Goal: Task Accomplishment & Management: Use online tool/utility

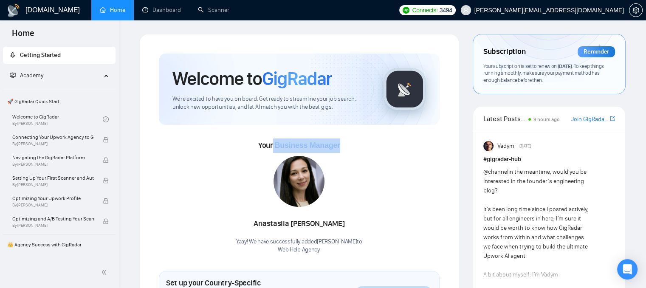
drag, startPoint x: 335, startPoint y: 146, endPoint x: 273, endPoint y: 150, distance: 61.3
click at [273, 150] on div "Your Business Manager [PERSON_NAME] Yaay! We have successfully added [PERSON_NA…" at bounding box center [299, 195] width 281 height 115
click at [258, 182] on div "[PERSON_NAME] Yaay! We have successfully added [PERSON_NAME] to Web Help Agency…" at bounding box center [299, 205] width 126 height 98
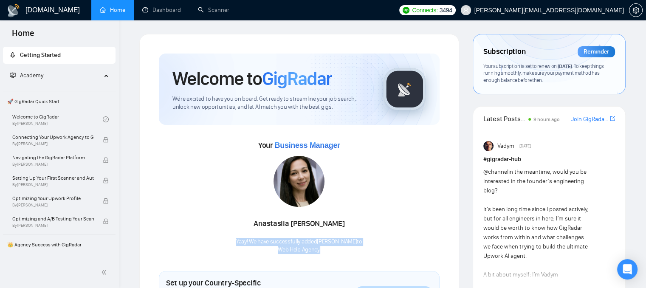
drag, startPoint x: 225, startPoint y: 243, endPoint x: 340, endPoint y: 252, distance: 115.4
click at [340, 252] on div "Your Business Manager [PERSON_NAME] Yaay! We have successfully added [PERSON_NA…" at bounding box center [299, 195] width 281 height 115
click at [223, 14] on link "Scanner" at bounding box center [213, 9] width 31 height 7
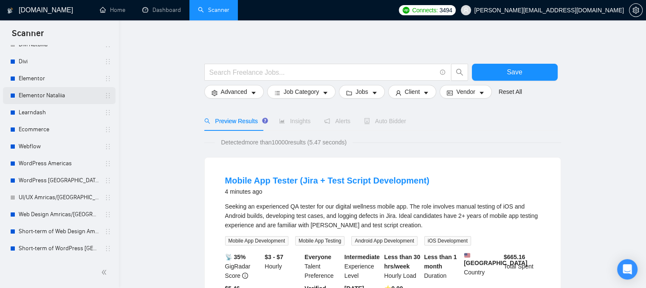
scroll to position [127, 0]
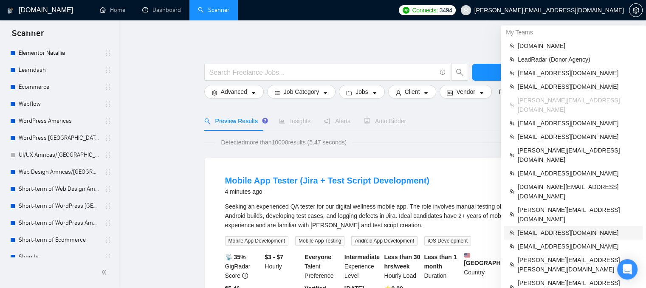
click at [525, 228] on span "[EMAIL_ADDRESS][DOMAIN_NAME]" at bounding box center [578, 232] width 120 height 9
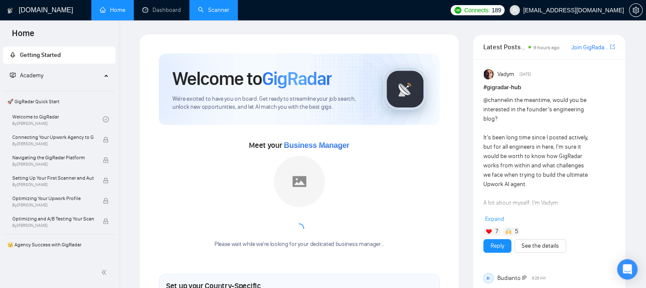
click at [204, 14] on link "Scanner" at bounding box center [213, 9] width 31 height 7
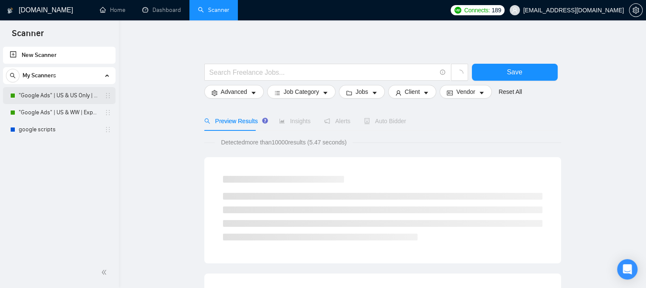
click at [59, 91] on link ""Google Ads" | US & US Only | Expert" at bounding box center [59, 95] width 81 height 17
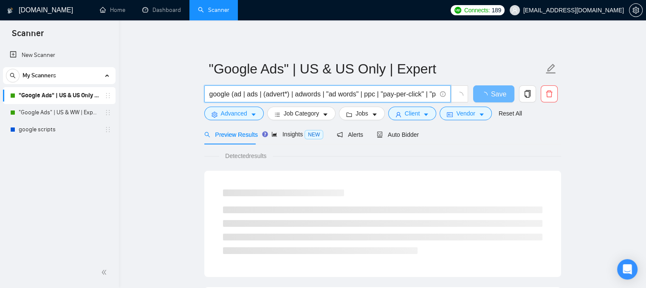
click at [226, 90] on input "google (ad | ads | (advert*) | adwords | "ad words" | ppc | "pay-per-click" | "…" at bounding box center [322, 94] width 227 height 11
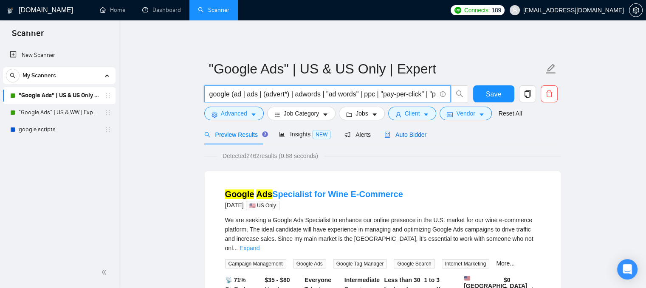
click at [389, 133] on span "Auto Bidder" at bounding box center [405, 134] width 42 height 7
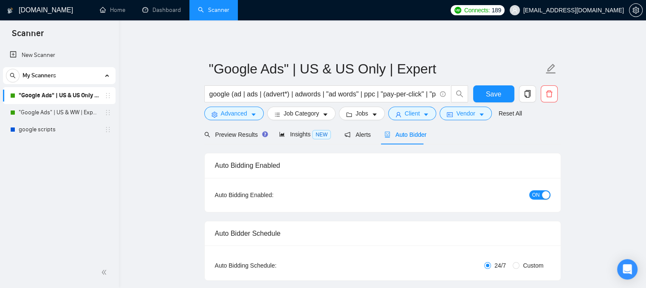
checkbox input "true"
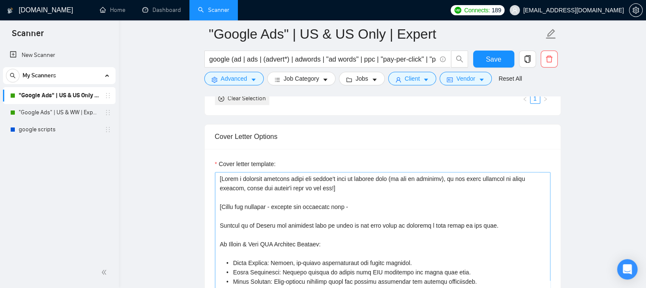
scroll to position [892, 0]
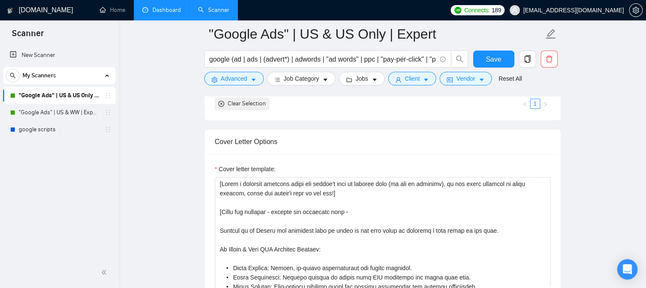
click at [154, 6] on link "Dashboard" at bounding box center [161, 9] width 39 height 7
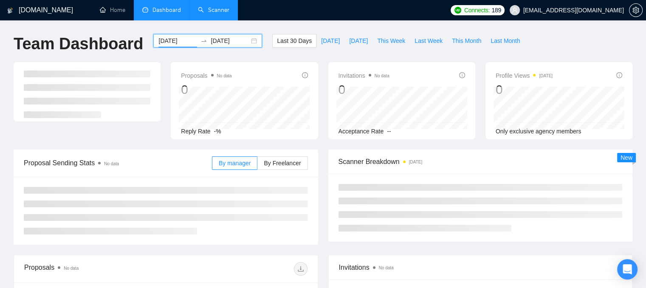
click at [170, 42] on input "[DATE]" at bounding box center [177, 40] width 39 height 9
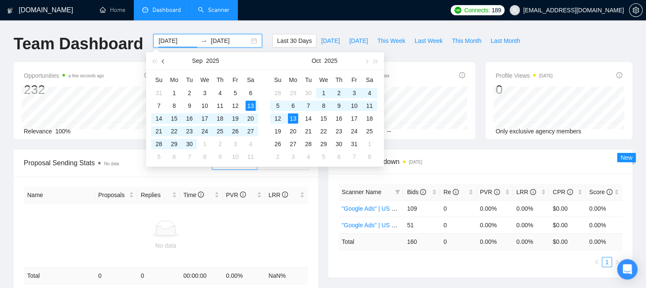
click at [166, 59] on button "button" at bounding box center [163, 60] width 9 height 17
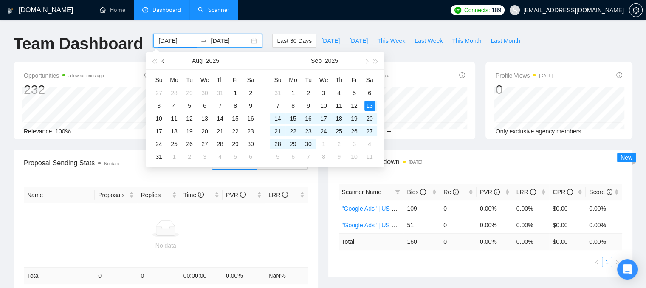
click at [166, 59] on button "button" at bounding box center [163, 60] width 9 height 17
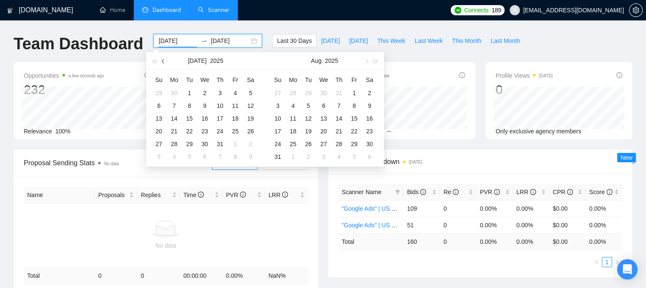
click at [166, 59] on button "button" at bounding box center [163, 60] width 9 height 17
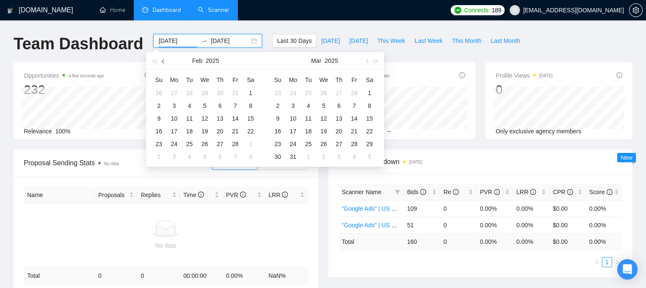
click at [166, 59] on button "button" at bounding box center [163, 60] width 9 height 17
type input "[DATE]"
click at [205, 90] on div "1" at bounding box center [205, 93] width 10 height 10
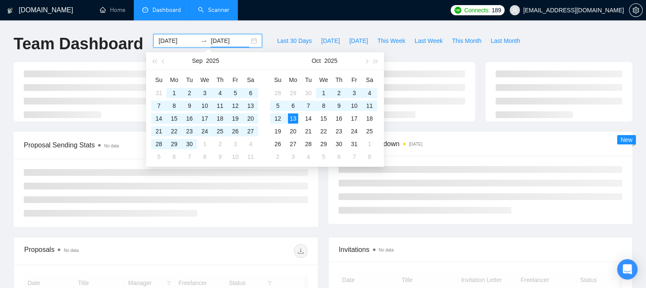
click at [385, 29] on div "[DOMAIN_NAME] Home Dashboard Scanner Connects: 189 [EMAIL_ADDRESS][DOMAIN_NAME]…" at bounding box center [323, 224] width 646 height 448
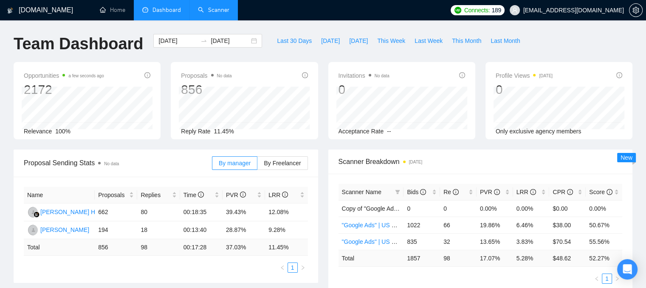
scroll to position [42, 0]
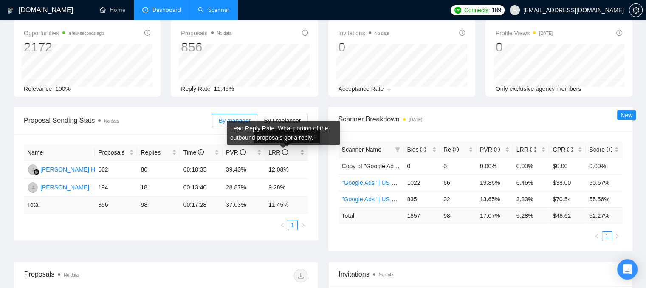
drag, startPoint x: 274, startPoint y: 155, endPoint x: 285, endPoint y: 154, distance: 11.5
click at [285, 154] on div "LRR" at bounding box center [286, 152] width 36 height 9
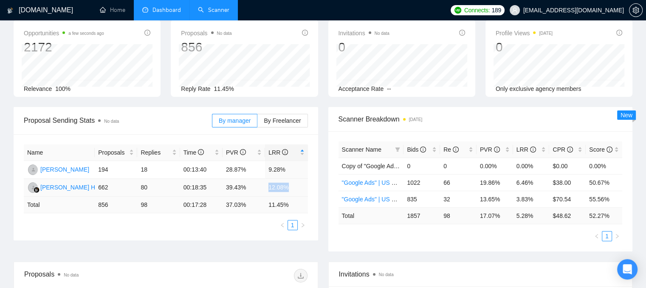
drag, startPoint x: 268, startPoint y: 187, endPoint x: 286, endPoint y: 187, distance: 17.8
click at [286, 187] on td "12.08%" at bounding box center [286, 188] width 42 height 18
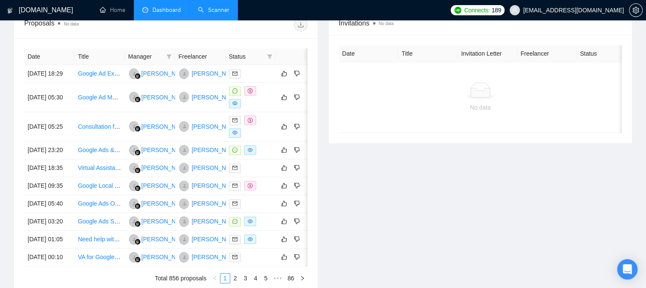
scroll to position [297, 0]
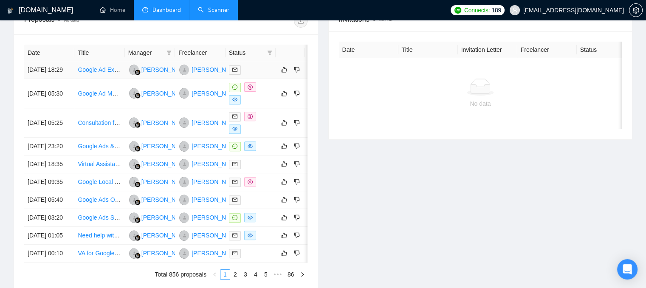
click at [259, 75] on div at bounding box center [250, 70] width 43 height 10
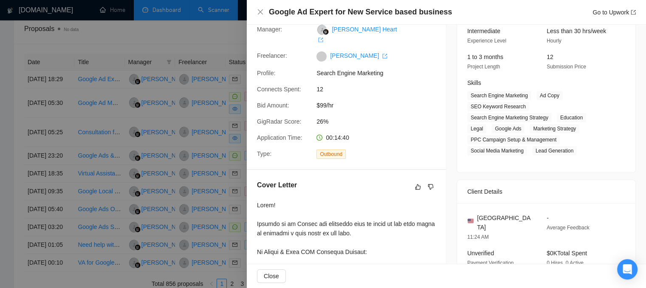
scroll to position [85, 0]
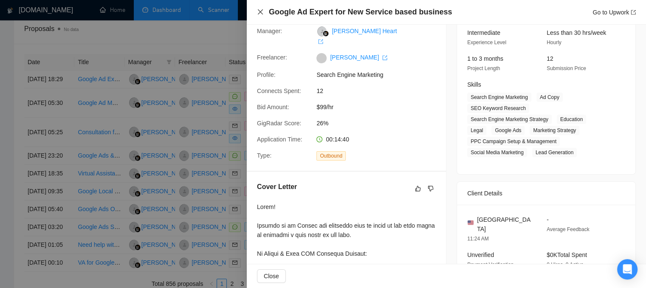
click at [261, 9] on icon "close" at bounding box center [260, 11] width 7 height 7
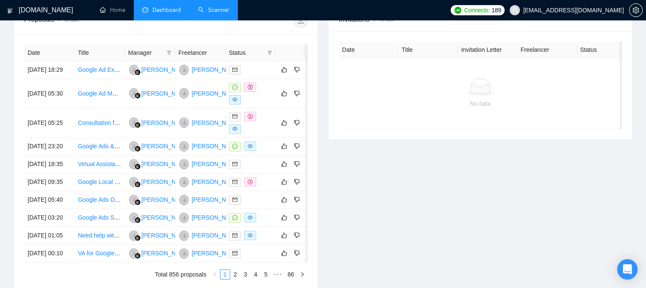
click at [204, 11] on link "Scanner" at bounding box center [213, 9] width 31 height 7
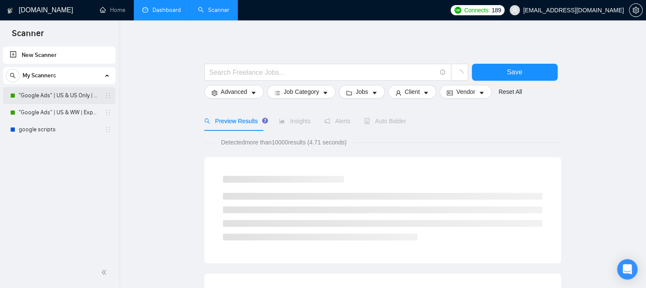
click at [43, 98] on link ""Google Ads" | US & US Only | Expert" at bounding box center [59, 95] width 81 height 17
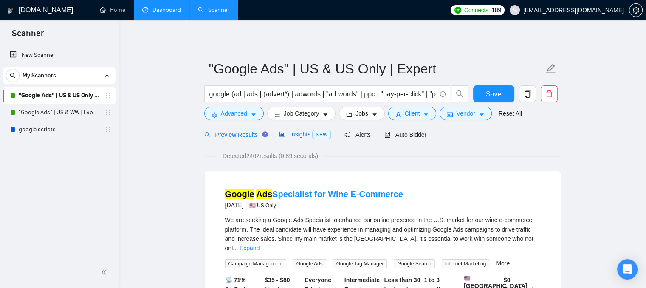
click at [287, 136] on span "Insights NEW" at bounding box center [305, 134] width 52 height 7
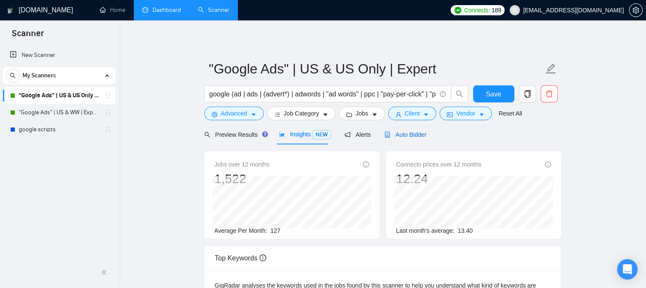
click at [411, 131] on span "Auto Bidder" at bounding box center [405, 134] width 42 height 7
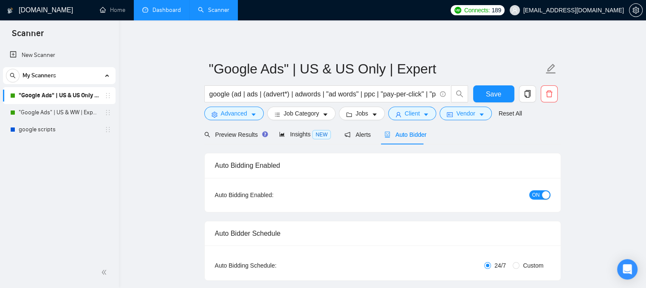
checkbox input "true"
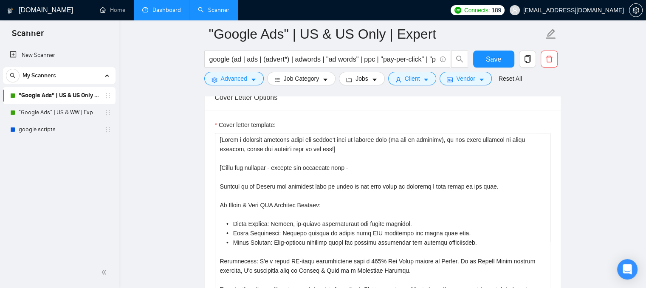
scroll to position [936, 0]
click at [117, 8] on link "Home" at bounding box center [112, 9] width 25 height 7
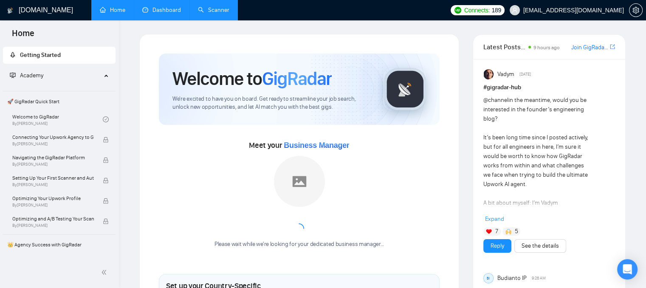
click at [201, 11] on link "Scanner" at bounding box center [213, 9] width 31 height 7
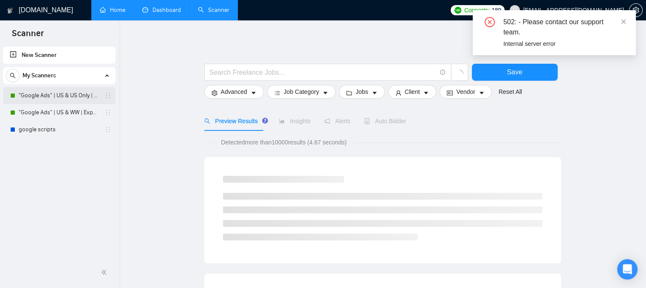
click at [63, 96] on link ""Google Ads" | US & US Only | Expert" at bounding box center [59, 95] width 81 height 17
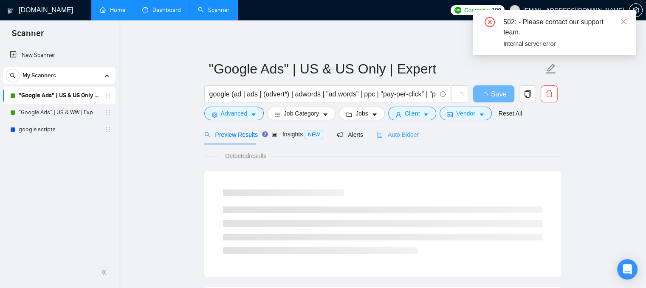
click at [393, 140] on div "Auto Bidder" at bounding box center [398, 134] width 42 height 20
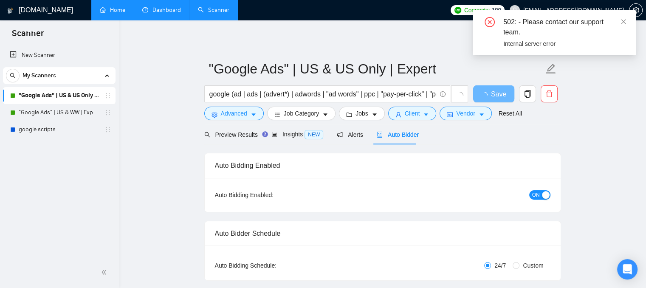
checkbox input "true"
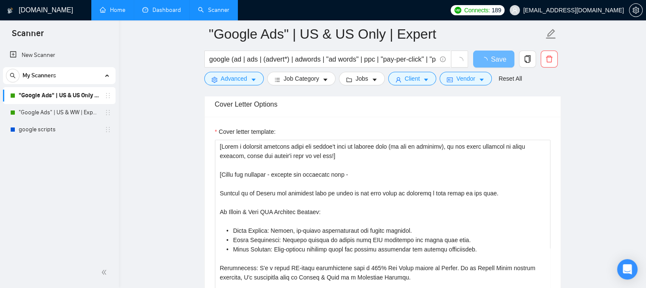
scroll to position [892, 0]
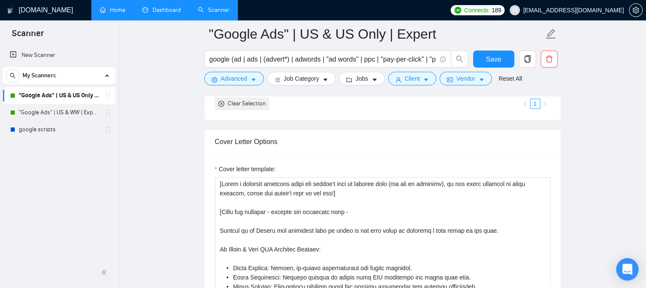
click at [628, 275] on div "Open Intercom Messenger" at bounding box center [627, 269] width 23 height 23
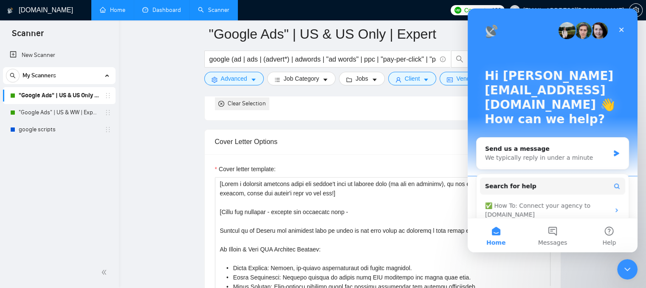
scroll to position [0, 0]
click at [547, 237] on button "Messages" at bounding box center [552, 235] width 56 height 34
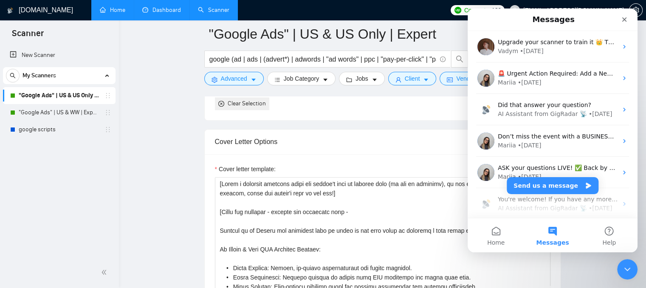
click at [117, 8] on link "Home" at bounding box center [112, 9] width 25 height 7
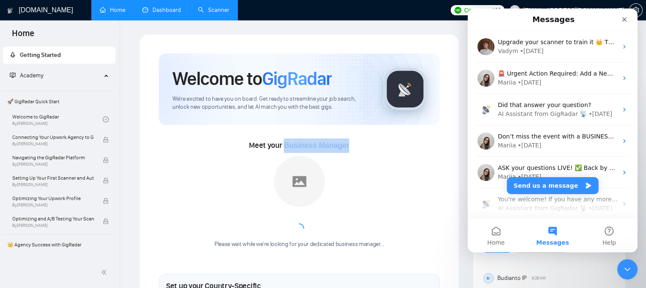
drag, startPoint x: 282, startPoint y: 144, endPoint x: 358, endPoint y: 140, distance: 76.1
click at [358, 140] on div "Meet your Business Manager Please wait while we're looking for your dedicated b…" at bounding box center [299, 197] width 281 height 118
click at [361, 150] on div "Meet your Business Manager Please wait while we're looking for your dedicated b…" at bounding box center [299, 197] width 281 height 118
click at [166, 9] on link "Dashboard" at bounding box center [161, 9] width 39 height 7
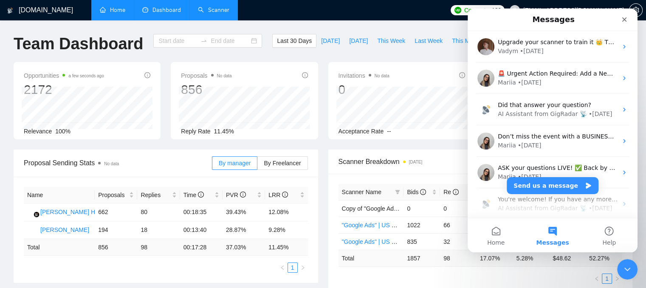
type input "[DATE]"
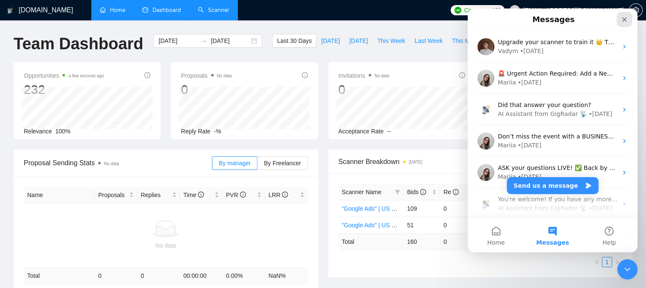
click at [629, 17] on div "Close" at bounding box center [623, 19] width 15 height 15
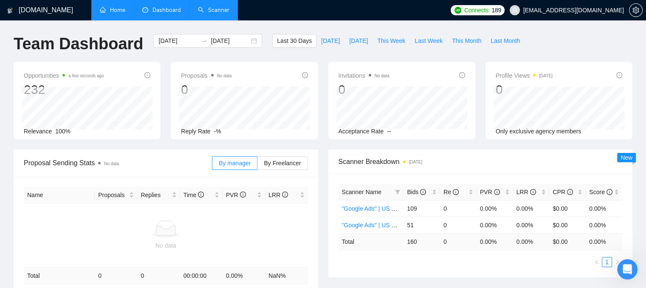
click at [205, 6] on link "Scanner" at bounding box center [213, 9] width 31 height 7
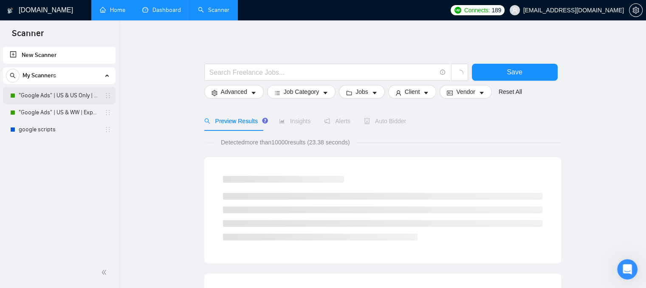
click at [80, 97] on link ""Google Ads" | US & US Only | Expert" at bounding box center [59, 95] width 81 height 17
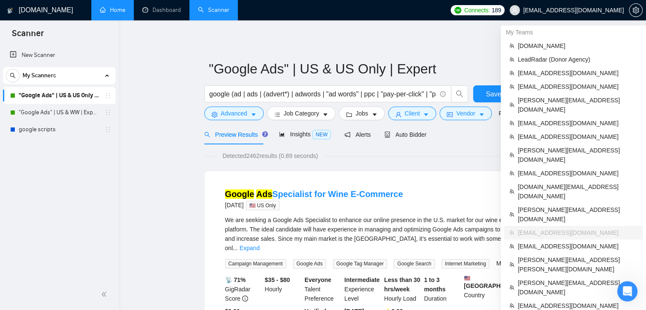
click at [569, 11] on span "[EMAIL_ADDRESS][DOMAIN_NAME]" at bounding box center [566, 10] width 124 height 27
click at [570, 8] on span "[EMAIL_ADDRESS][DOMAIN_NAME]" at bounding box center [566, 10] width 124 height 27
click at [540, 96] on span "[PERSON_NAME][EMAIL_ADDRESS][DOMAIN_NAME]" at bounding box center [578, 105] width 120 height 19
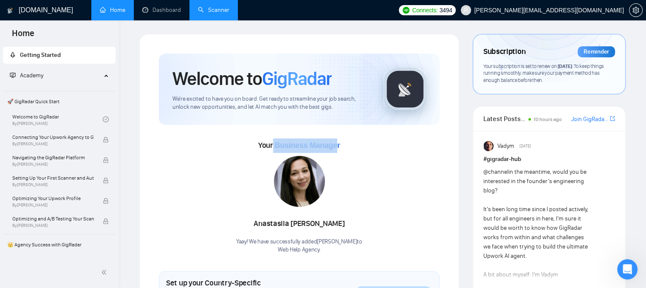
drag, startPoint x: 273, startPoint y: 145, endPoint x: 338, endPoint y: 144, distance: 65.0
click at [338, 144] on span "Your Business Manager" at bounding box center [299, 145] width 82 height 9
click at [242, 166] on div "[PERSON_NAME] Yaay! We have successfully added [PERSON_NAME] to Web Help Agency…" at bounding box center [299, 205] width 126 height 98
click at [211, 14] on link "Scanner" at bounding box center [213, 9] width 31 height 7
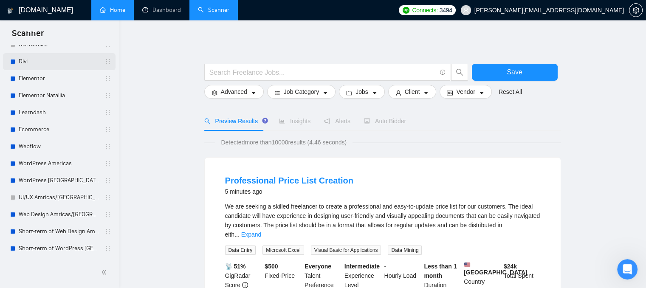
scroll to position [127, 0]
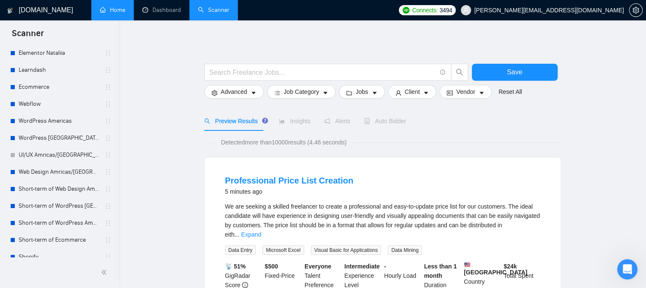
click at [56, 135] on link "WordPress [GEOGRAPHIC_DATA]" at bounding box center [59, 137] width 81 height 17
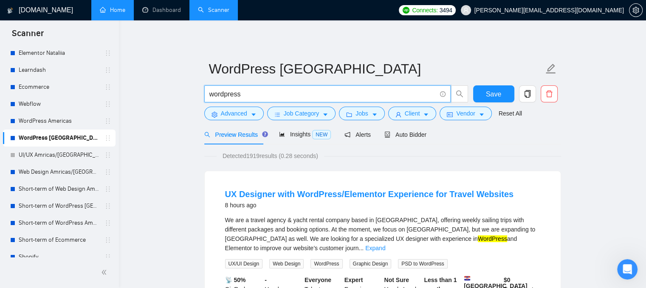
click at [250, 96] on input "wordpress" at bounding box center [322, 94] width 227 height 11
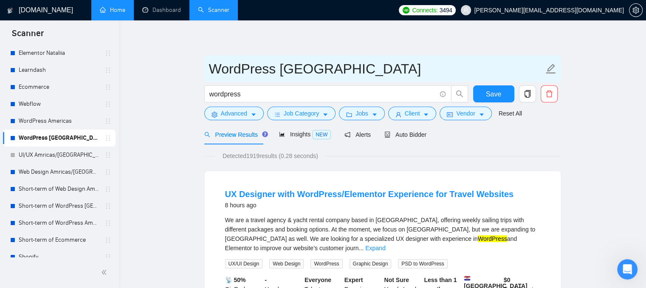
click at [371, 58] on span "WordPress [GEOGRAPHIC_DATA]" at bounding box center [382, 68] width 357 height 27
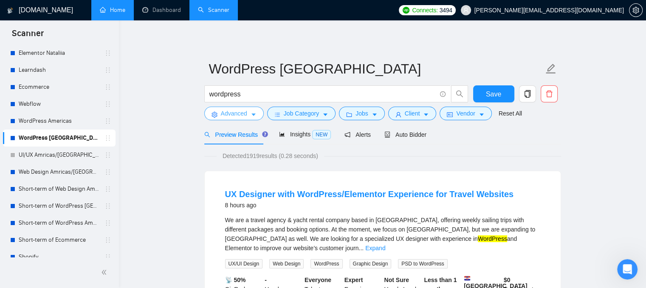
click at [239, 111] on span "Advanced" at bounding box center [234, 113] width 26 height 9
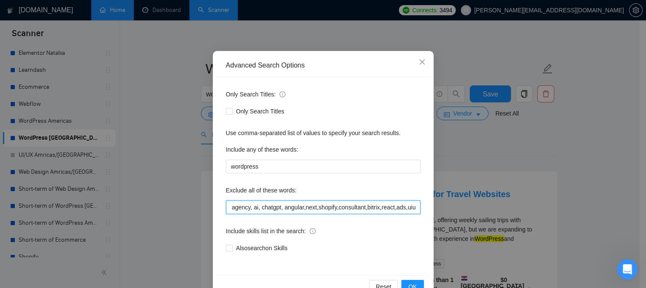
scroll to position [0, 264]
drag, startPoint x: 268, startPoint y: 213, endPoint x: 444, endPoint y: 162, distance: 183.0
click at [444, 162] on div "Advanced Search Options Only Search Titles: Only Search Titles Use comma-separa…" at bounding box center [323, 144] width 646 height 288
click at [385, 186] on div "Exclude all of these words:" at bounding box center [323, 191] width 194 height 17
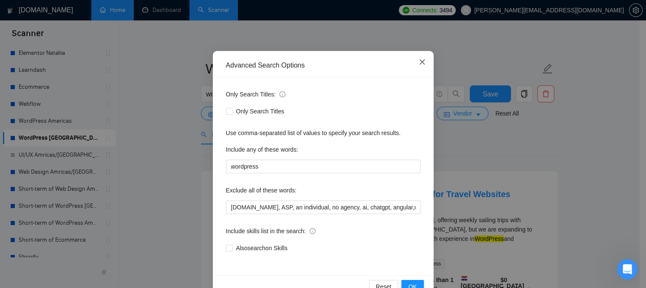
click at [419, 62] on icon "close" at bounding box center [422, 62] width 7 height 7
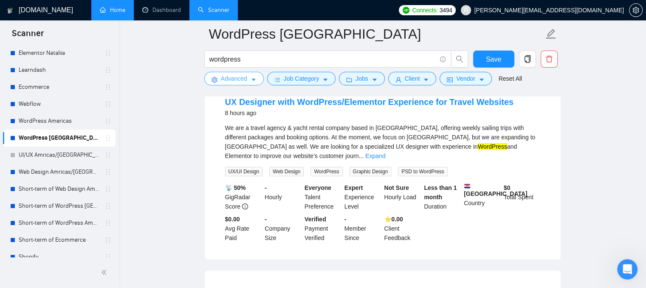
scroll to position [85, 0]
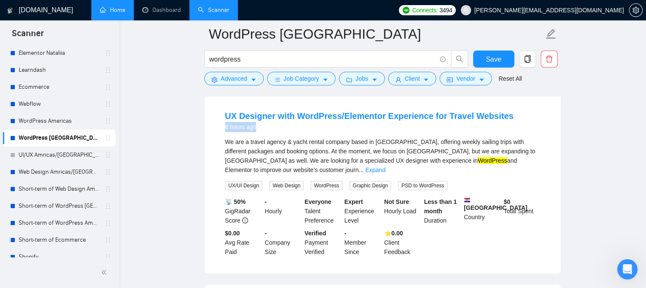
drag, startPoint x: 256, startPoint y: 128, endPoint x: 217, endPoint y: 130, distance: 38.3
click at [217, 130] on li "UX Designer with WordPress/Elementor Experience for Travel Websites 8 hours ago…" at bounding box center [382, 183] width 335 height 160
click at [270, 133] on div "UX Designer with WordPress/Elementor Experience for Travel Websites 8 hours ago" at bounding box center [382, 122] width 315 height 25
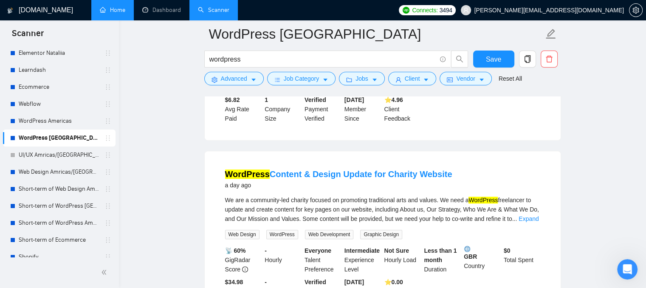
scroll to position [425, 0]
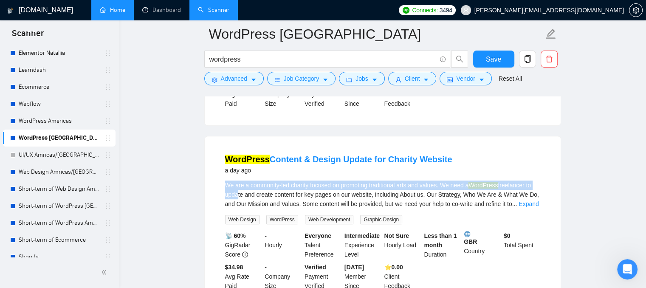
drag, startPoint x: 255, startPoint y: 153, endPoint x: 236, endPoint y: 174, distance: 27.6
click at [236, 174] on li "WordPress Content & Design Update for Charity Website a day ago We are a commun…" at bounding box center [382, 221] width 335 height 151
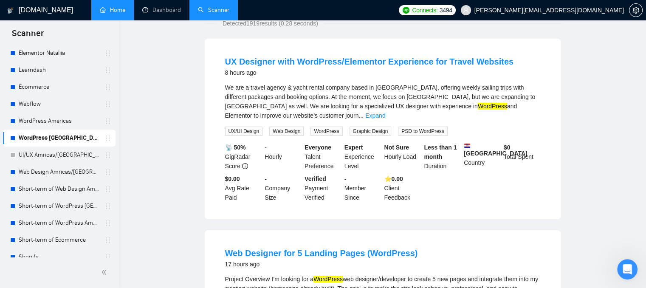
scroll to position [0, 0]
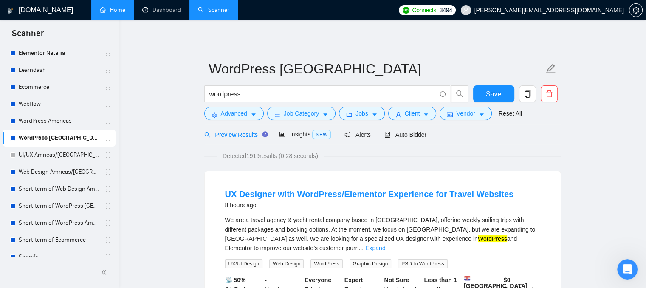
click at [118, 14] on link "Home" at bounding box center [112, 9] width 25 height 7
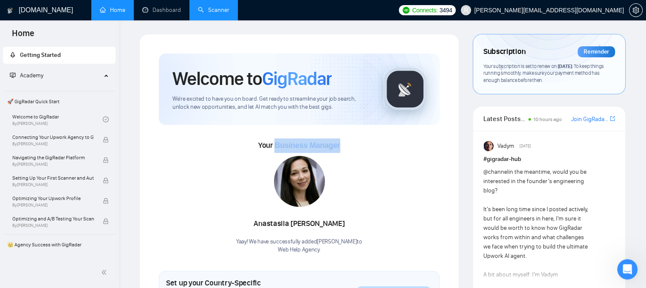
drag, startPoint x: 274, startPoint y: 145, endPoint x: 349, endPoint y: 143, distance: 74.8
click at [349, 143] on div "Your Business Manager [PERSON_NAME] Yaay! We have successfully added [PERSON_NA…" at bounding box center [299, 195] width 281 height 115
click at [212, 12] on link "Scanner" at bounding box center [213, 9] width 31 height 7
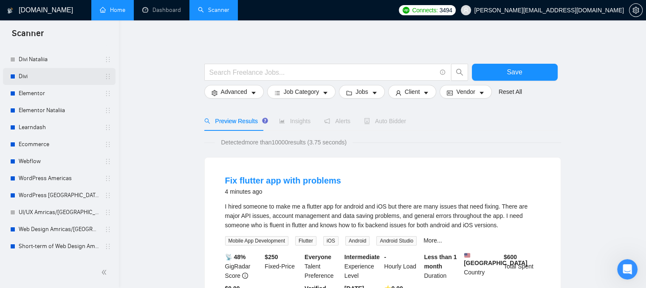
scroll to position [85, 0]
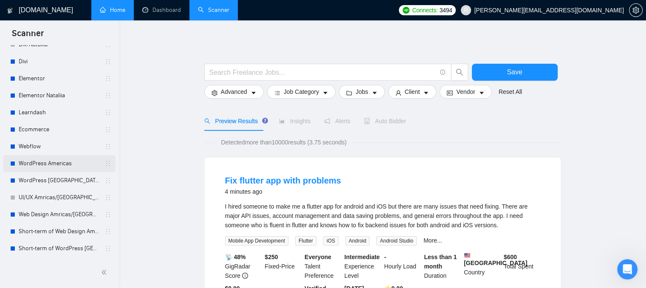
click at [70, 165] on link "WordPress Americas" at bounding box center [59, 163] width 81 height 17
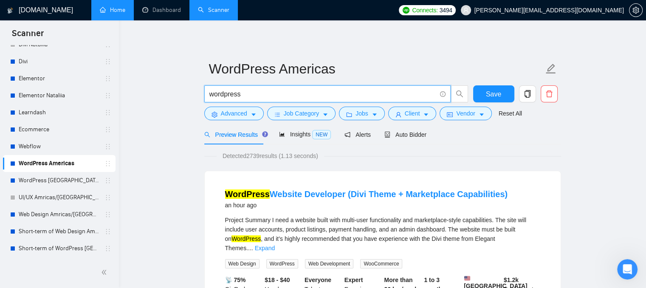
click at [245, 90] on input "wordpress" at bounding box center [322, 94] width 227 height 11
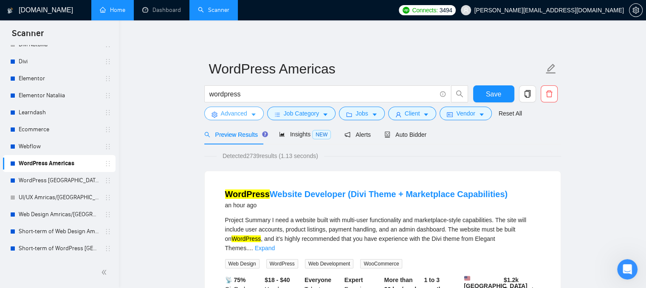
click at [230, 113] on span "Advanced" at bounding box center [234, 113] width 26 height 9
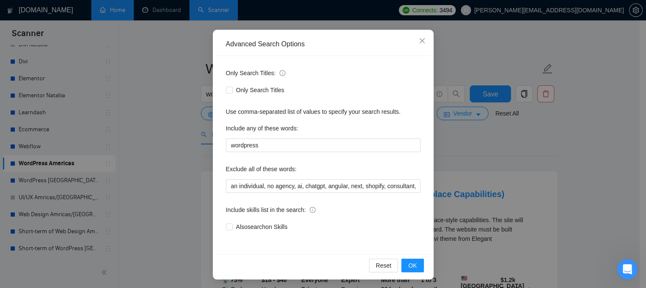
scroll to position [65, 0]
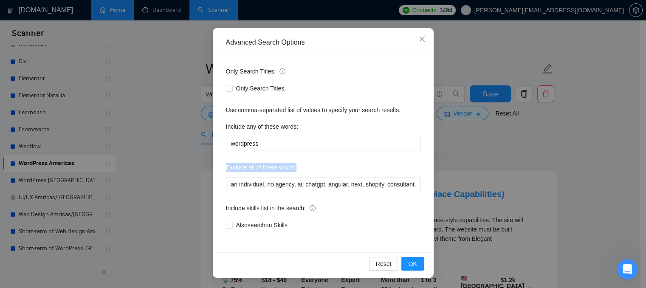
drag, startPoint x: 222, startPoint y: 169, endPoint x: 297, endPoint y: 166, distance: 74.8
click at [297, 166] on div "Exclude all of these words:" at bounding box center [323, 168] width 194 height 17
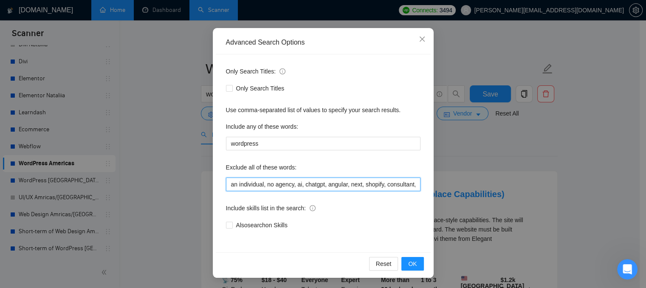
click at [323, 185] on input "an individual, no agency, ai, chatgpt, angular, next, shopify, consultant, bitr…" at bounding box center [323, 184] width 194 height 14
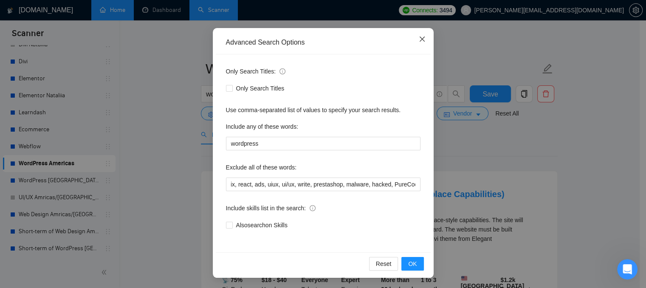
scroll to position [0, 0]
click at [419, 39] on icon "close" at bounding box center [421, 39] width 5 height 5
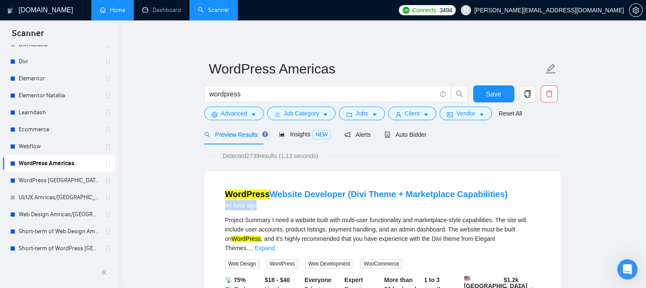
drag, startPoint x: 223, startPoint y: 206, endPoint x: 262, endPoint y: 203, distance: 39.7
click at [262, 203] on li "WordPress Website Developer (Divi Theme + Marketplace Capabilities) an hour ago…" at bounding box center [382, 261] width 335 height 160
click at [404, 135] on span "Auto Bidder" at bounding box center [405, 134] width 42 height 7
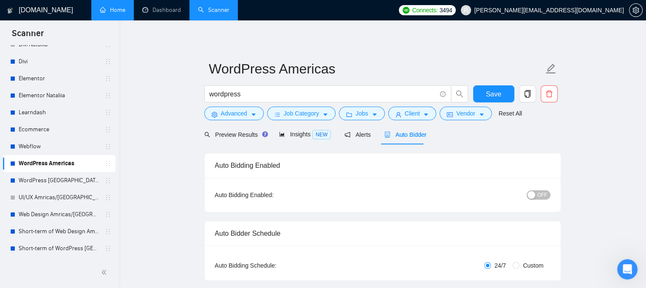
radio input "false"
radio input "true"
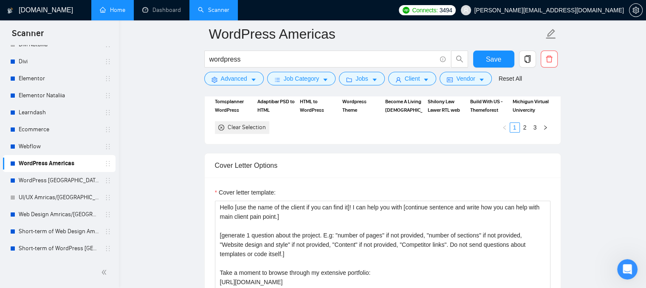
scroll to position [1104, 0]
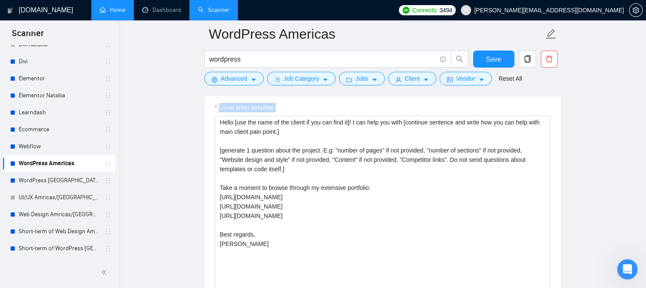
drag, startPoint x: 219, startPoint y: 106, endPoint x: 287, endPoint y: 101, distance: 68.1
click at [287, 103] on div "Cover letter template:" at bounding box center [382, 109] width 335 height 13
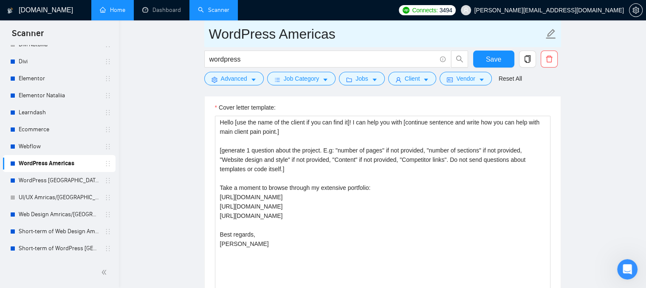
drag, startPoint x: 214, startPoint y: 34, endPoint x: 353, endPoint y: 26, distance: 139.5
click at [353, 26] on main "WordPress Americas wordpress Save Advanced Job Category Jobs Client Vendor Rese…" at bounding box center [382, 263] width 500 height 2666
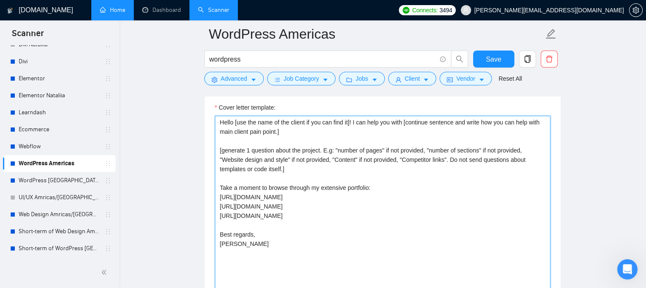
click at [279, 218] on textarea "Hello [use the name of the client if you can find it]! I can help you with [con…" at bounding box center [382, 210] width 335 height 191
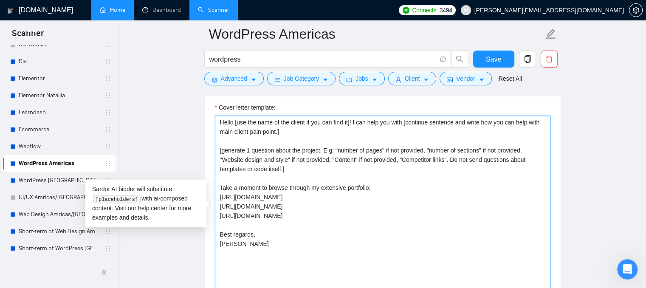
drag, startPoint x: 271, startPoint y: 237, endPoint x: 214, endPoint y: 114, distance: 135.5
click at [215, 113] on div "Cover letter template: Hello [use the name of the client if you can find it]! I…" at bounding box center [382, 205] width 335 height 204
click at [271, 241] on textarea "Hello [use the name of the client if you can find it]! I can help you with [con…" at bounding box center [382, 210] width 335 height 191
drag, startPoint x: 236, startPoint y: 122, endPoint x: 277, endPoint y: 133, distance: 42.6
click at [277, 133] on textarea "Hello [use the name of the client if you can find it]! I can help you with [con…" at bounding box center [382, 210] width 335 height 191
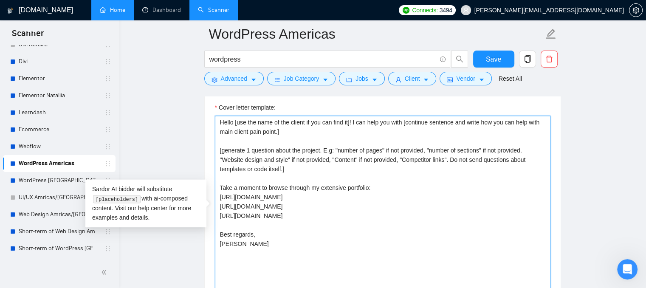
click at [304, 133] on textarea "Hello [use the name of the client if you can find it]! I can help you with [con…" at bounding box center [382, 210] width 335 height 191
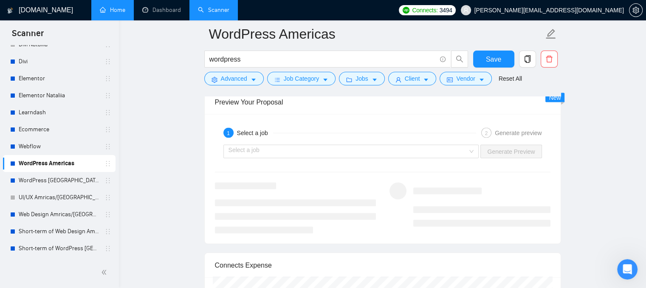
scroll to position [1783, 0]
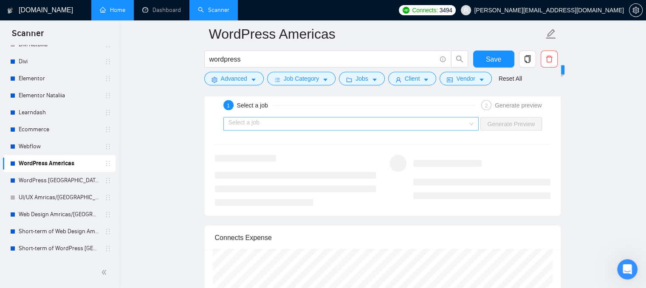
click at [342, 124] on input "search" at bounding box center [347, 124] width 239 height 13
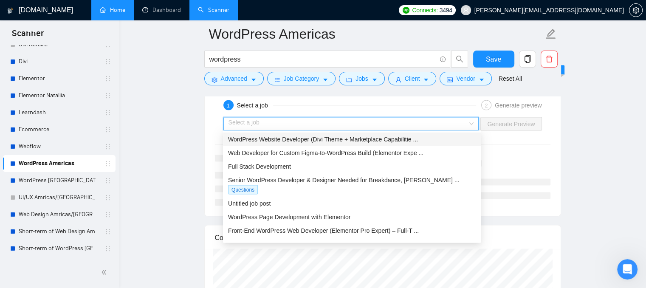
click at [333, 140] on span "WordPress Website Developer (Divi Theme + Marketplace Capabilitie ..." at bounding box center [323, 139] width 190 height 7
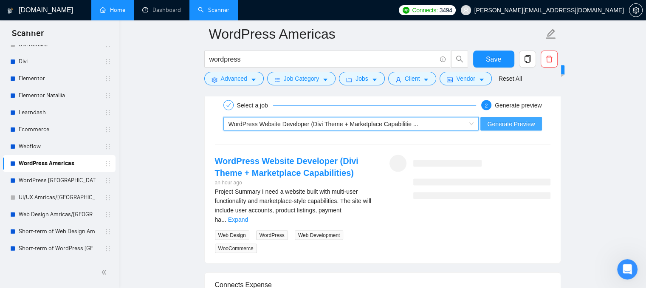
click at [502, 120] on span "Generate Preview" at bounding box center [511, 123] width 48 height 9
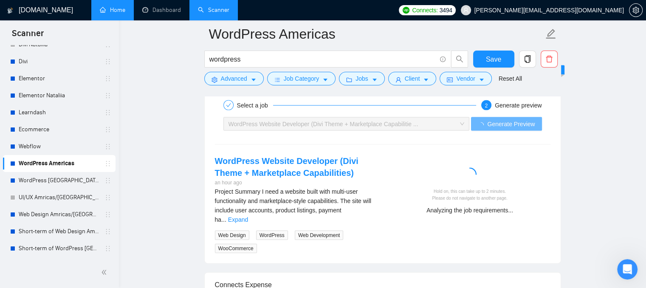
click at [501, 210] on div "Analyzing the job requirements..." at bounding box center [470, 209] width 154 height 9
click at [490, 207] on div "Researching client's background..." at bounding box center [470, 209] width 154 height 9
drag, startPoint x: 419, startPoint y: 211, endPoint x: 529, endPoint y: 207, distance: 109.6
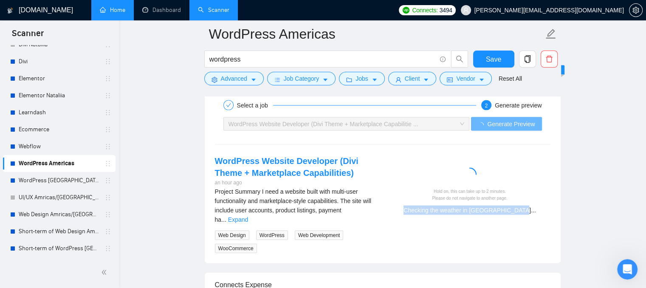
click at [529, 207] on div "Checking the weather in [GEOGRAPHIC_DATA]..." at bounding box center [470, 209] width 154 height 9
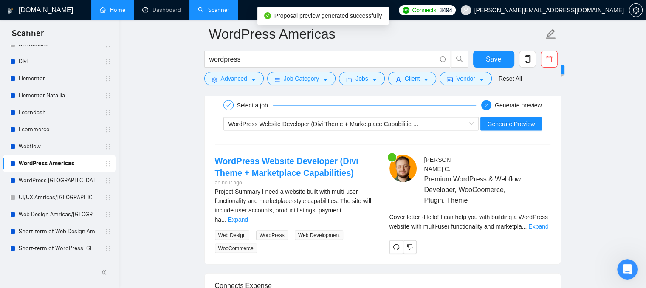
click at [472, 229] on div "Cover letter - Hello! I can help you with building a WordPress website with mul…" at bounding box center [469, 221] width 161 height 19
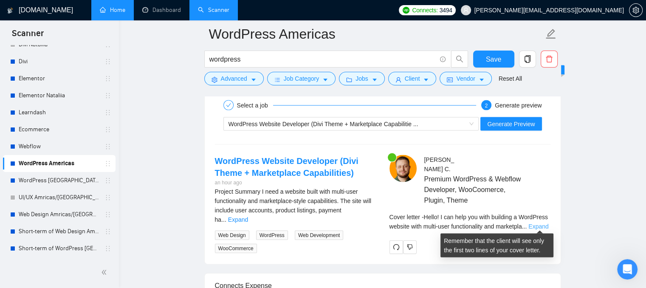
click at [538, 224] on link "Expand" at bounding box center [538, 226] width 20 height 7
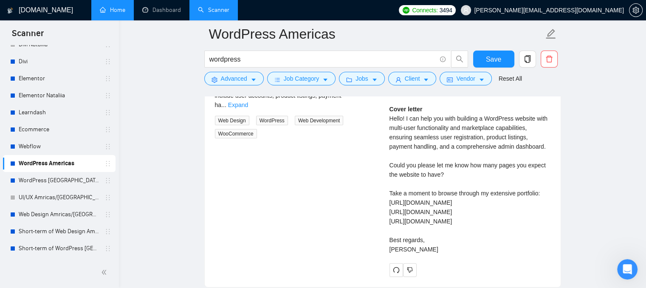
scroll to position [1910, 0]
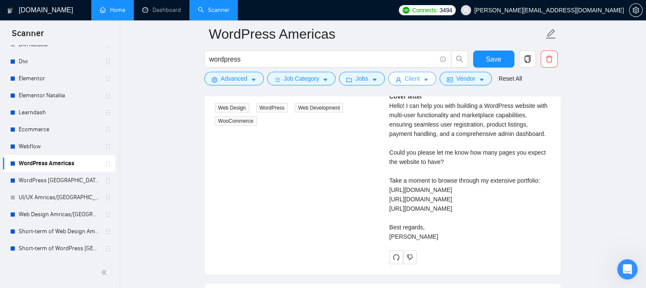
click at [416, 80] on button "Client" at bounding box center [412, 79] width 48 height 14
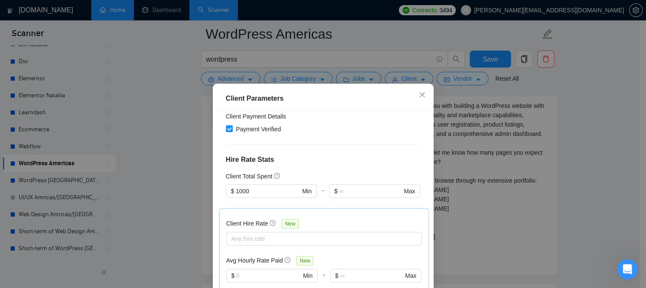
scroll to position [170, 0]
drag, startPoint x: 239, startPoint y: 177, endPoint x: 269, endPoint y: 175, distance: 29.8
click at [269, 175] on div "Client Total Spent" at bounding box center [253, 175] width 55 height 9
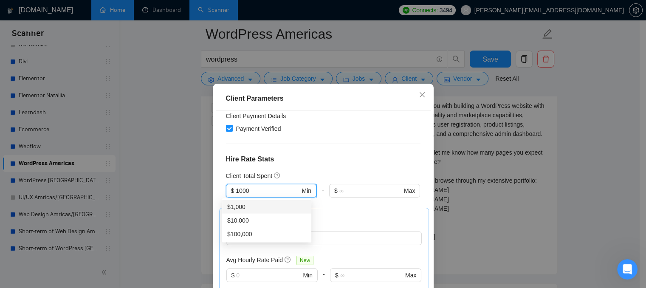
click at [251, 193] on input "1000" at bounding box center [268, 190] width 64 height 9
click at [312, 149] on div "Client Location Include Client Countries [GEOGRAPHIC_DATA] [GEOGRAPHIC_DATA] Ex…" at bounding box center [323, 212] width 215 height 202
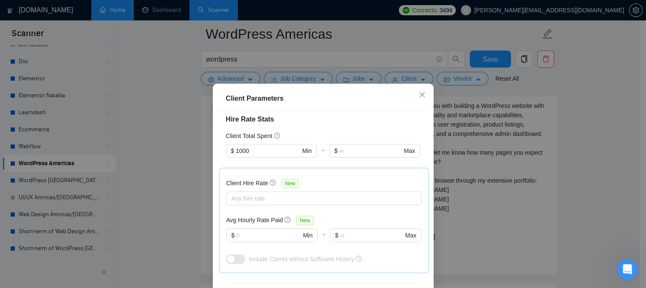
scroll to position [255, 0]
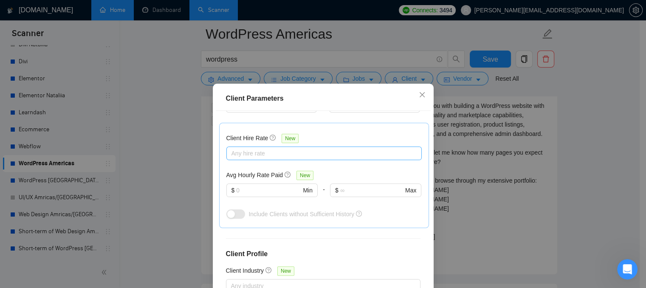
click at [285, 146] on div "Any hire rate" at bounding box center [323, 153] width 195 height 14
click at [219, 124] on div "Client Hire Rate New Any hire rate Avg Hourly Rate Paid New $ Min - $ Max Inclu…" at bounding box center [324, 175] width 210 height 105
click at [419, 97] on icon "close" at bounding box center [421, 94] width 5 height 5
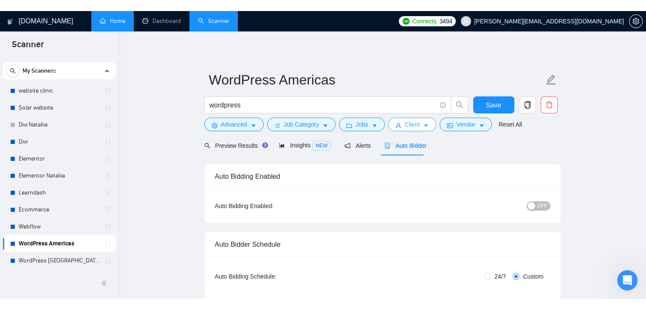
scroll to position [0, 0]
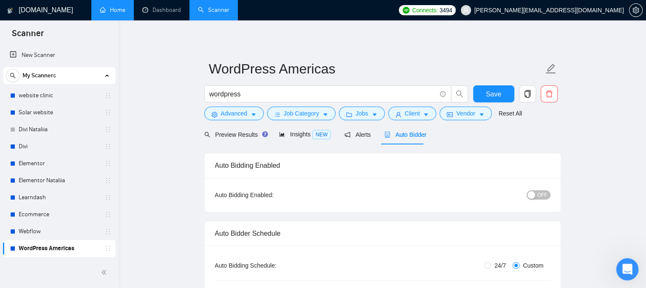
click at [619, 267] on div "Open Intercom Messenger" at bounding box center [626, 268] width 28 height 28
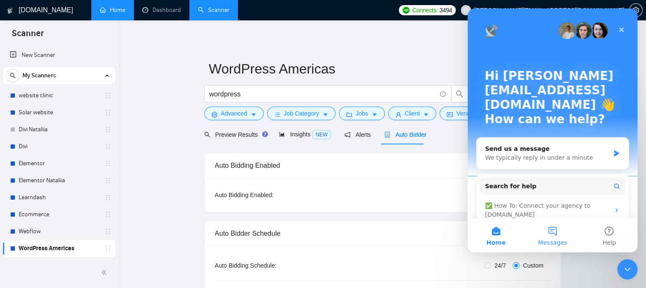
click at [546, 231] on button "Messages" at bounding box center [552, 235] width 56 height 34
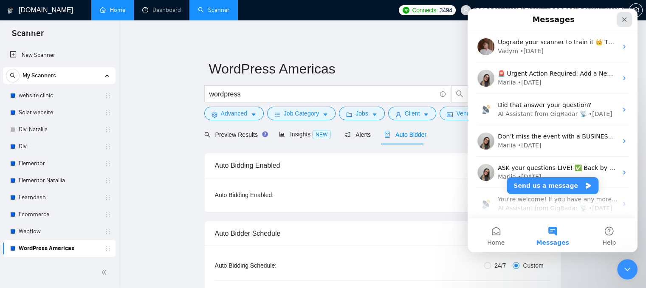
click at [625, 24] on div "Close" at bounding box center [623, 19] width 15 height 15
